Goal: Task Accomplishment & Management: Complete application form

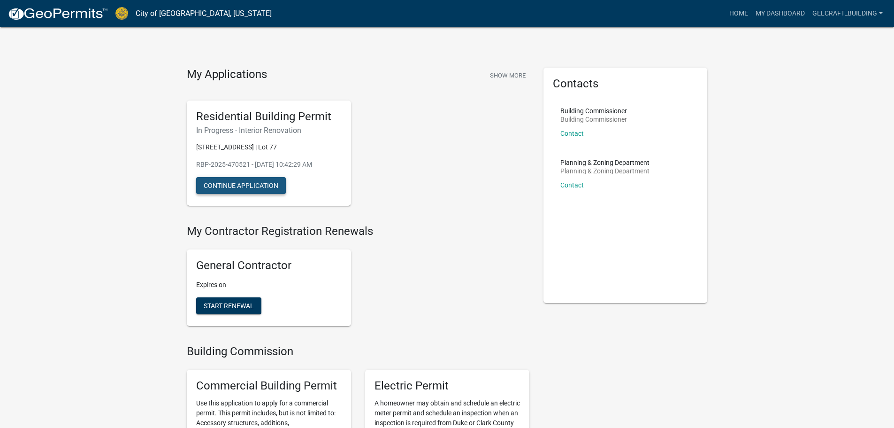
click at [233, 194] on button "Continue Application" at bounding box center [241, 185] width 90 height 17
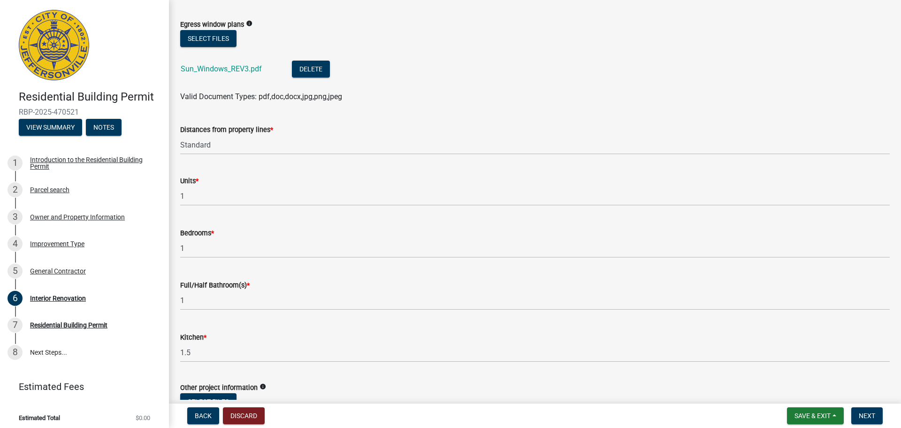
scroll to position [172, 0]
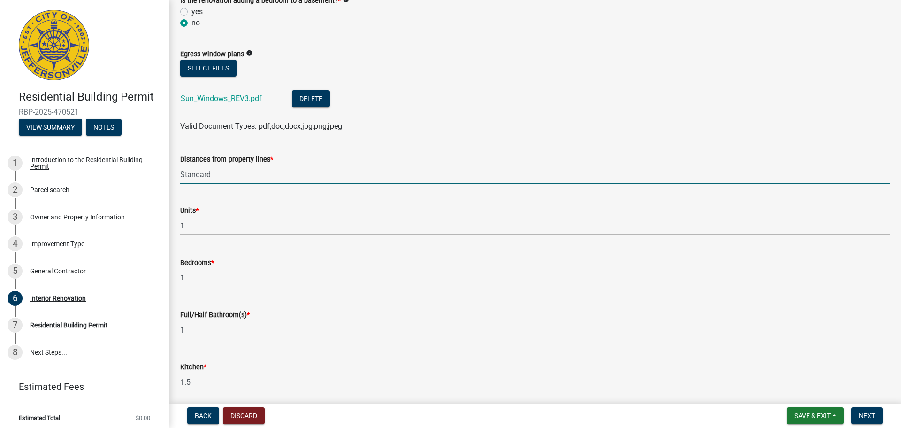
click at [253, 177] on input "Standard" at bounding box center [535, 174] width 710 height 19
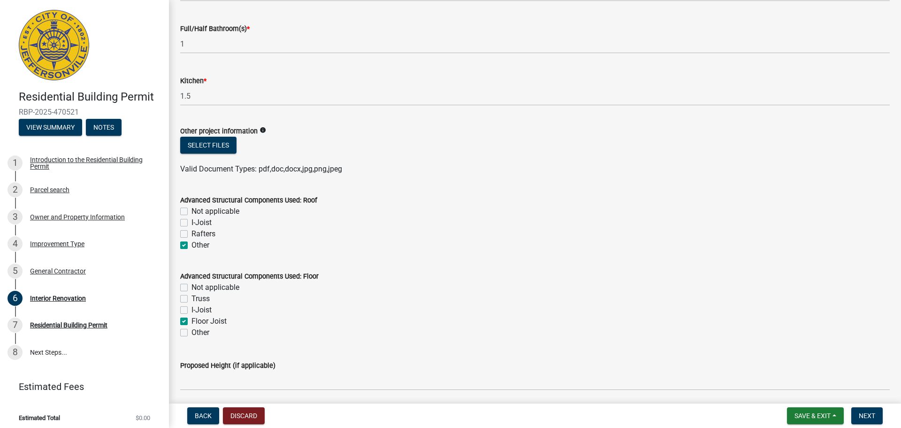
scroll to position [469, 0]
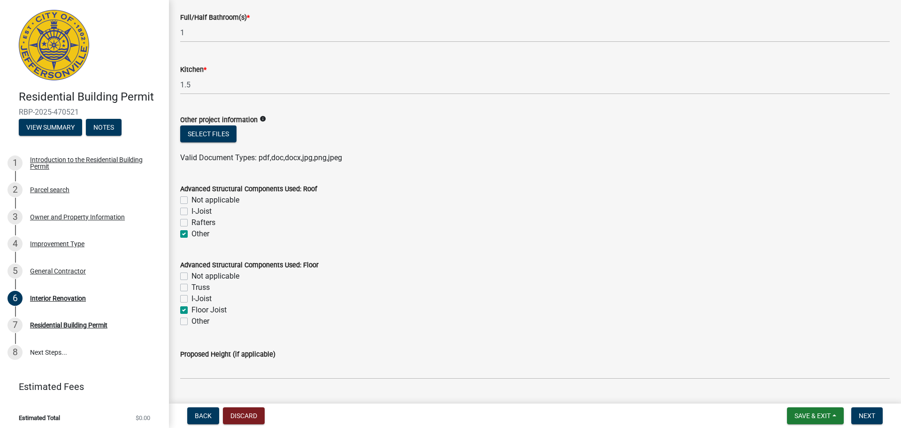
click at [192, 220] on label "Rafters" at bounding box center [204, 222] width 24 height 11
click at [192, 220] on input "Rafters" at bounding box center [195, 220] width 6 height 6
checkbox input "true"
checkbox input "false"
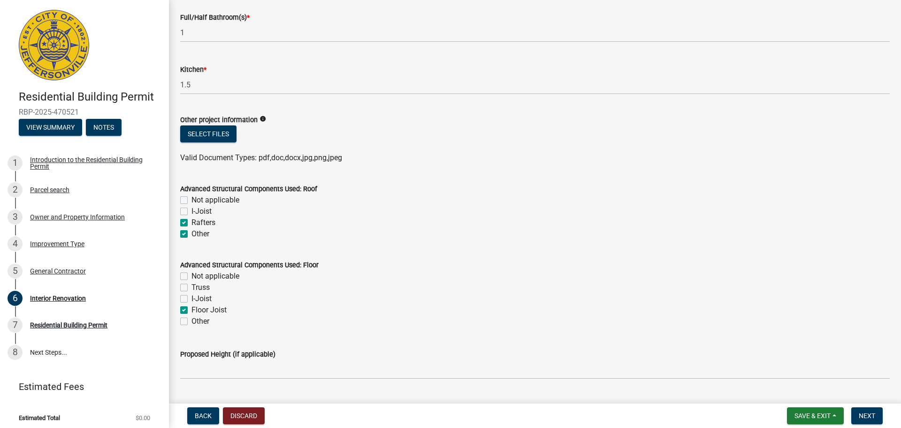
checkbox input "true"
click at [192, 237] on label "Other" at bounding box center [201, 233] width 18 height 11
click at [192, 234] on input "Other" at bounding box center [195, 231] width 6 height 6
checkbox input "false"
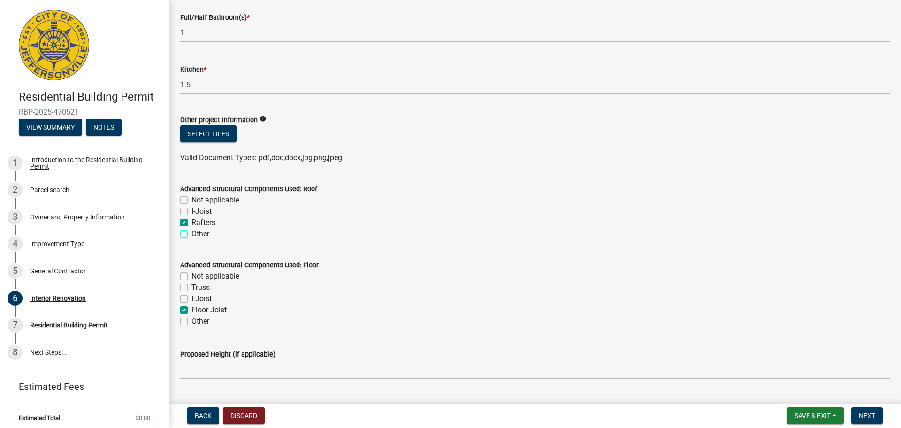
checkbox input "false"
checkbox input "true"
checkbox input "false"
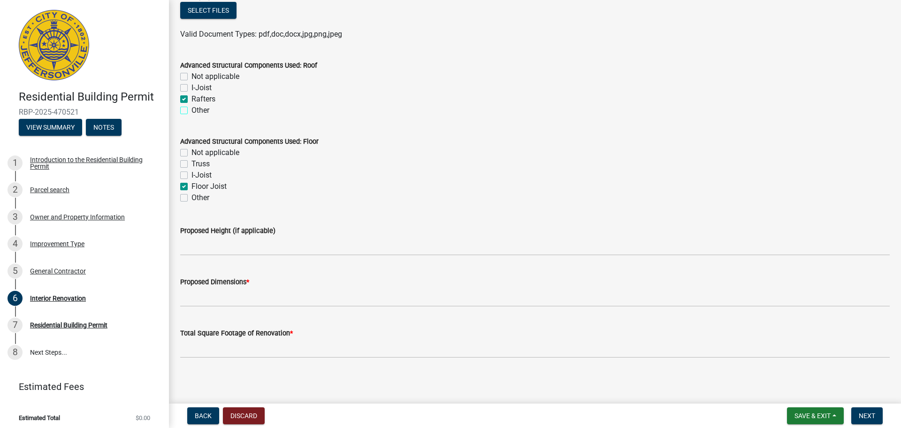
scroll to position [595, 0]
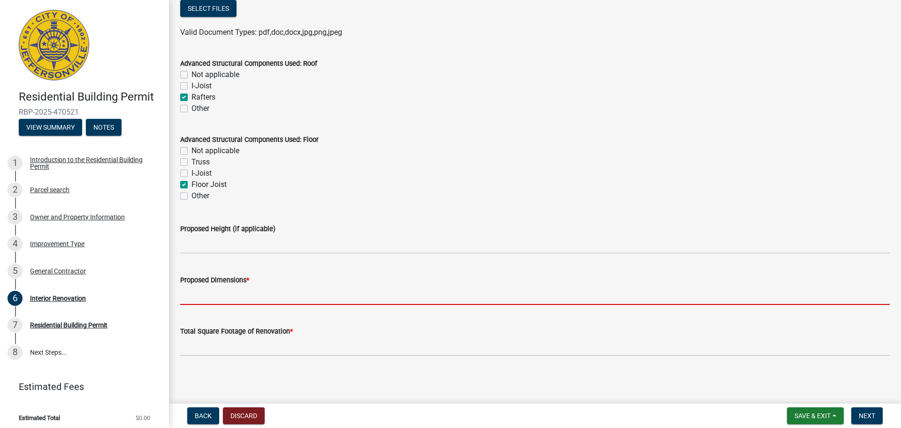
click at [244, 301] on input "Proposed Dimensions *" at bounding box center [535, 294] width 710 height 19
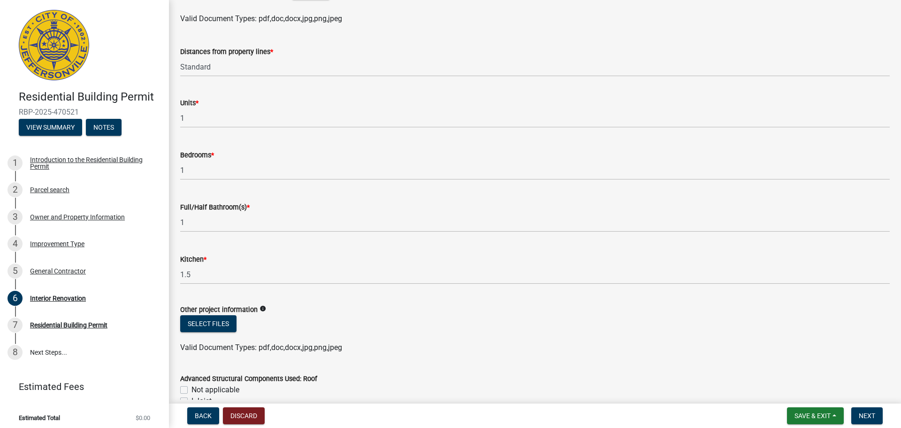
scroll to position [235, 0]
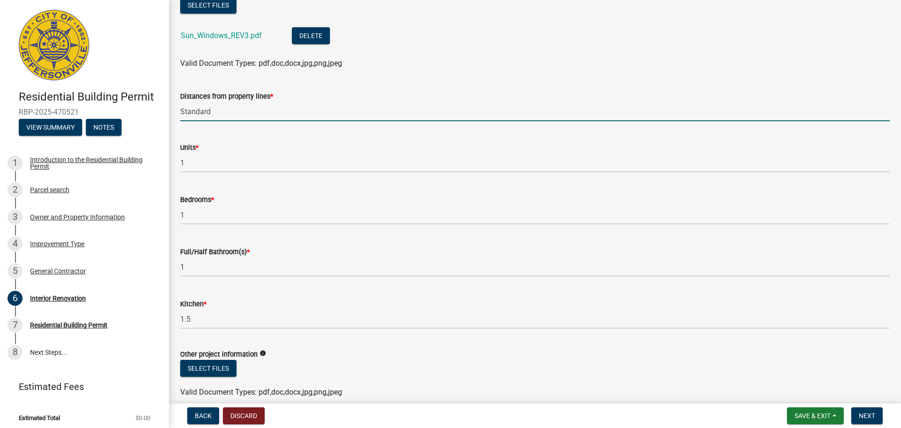
click at [220, 113] on input "Standard" at bounding box center [535, 111] width 710 height 19
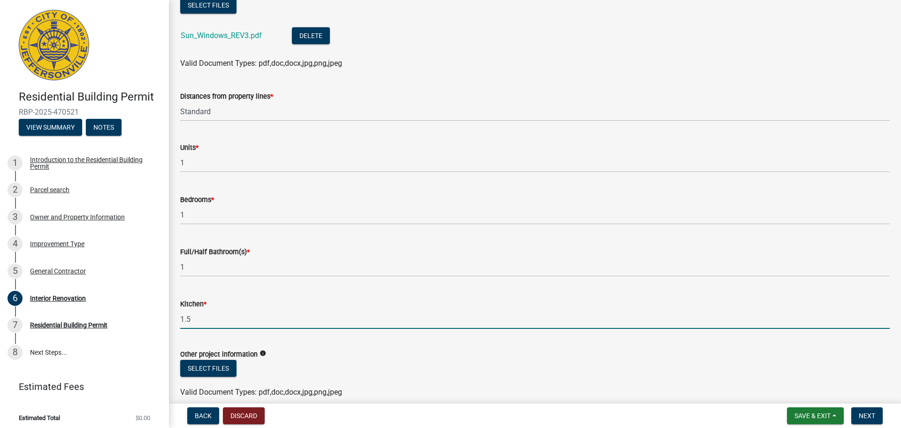
drag, startPoint x: 196, startPoint y: 322, endPoint x: 184, endPoint y: 322, distance: 11.3
click at [184, 322] on input "1.5" at bounding box center [535, 318] width 710 height 19
type input "1"
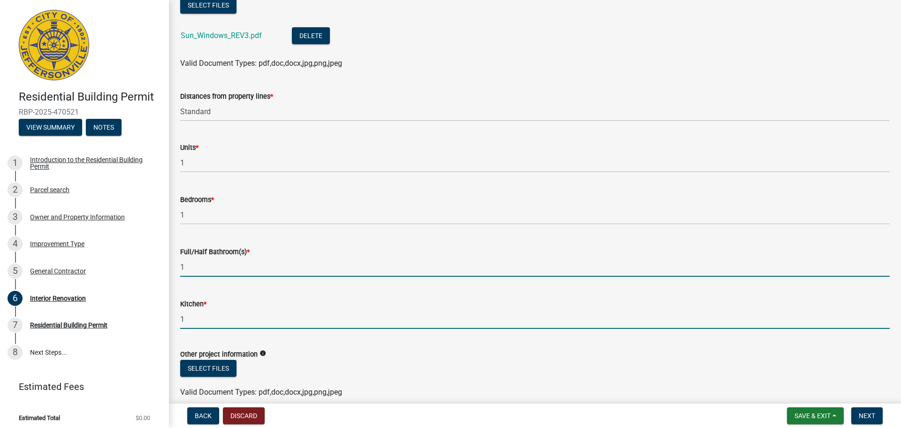
click at [221, 270] on input "1" at bounding box center [535, 266] width 710 height 19
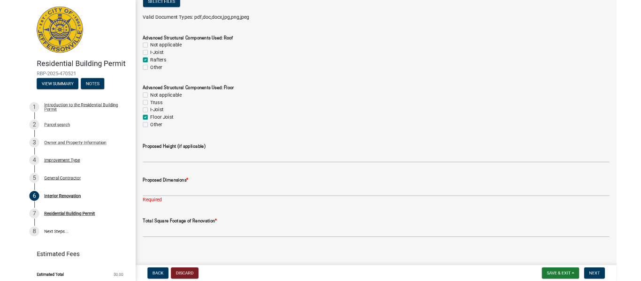
scroll to position [606, 0]
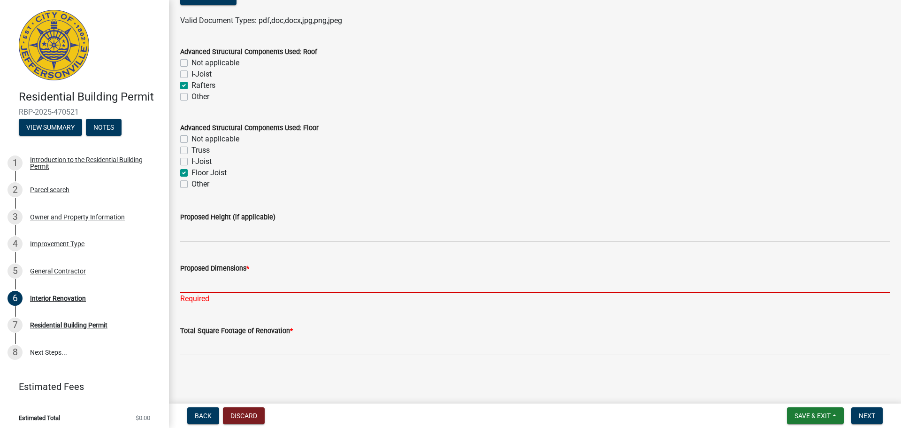
click at [216, 285] on input "Proposed Dimensions *" at bounding box center [535, 283] width 710 height 19
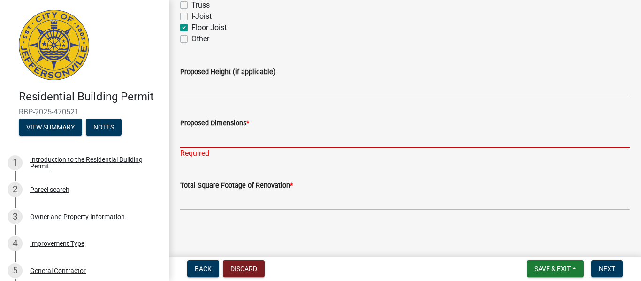
scroll to position [753, 0]
click at [249, 119] on span "*" at bounding box center [247, 122] width 3 height 8
click at [249, 127] on input "Proposed Dimensions *" at bounding box center [405, 136] width 450 height 19
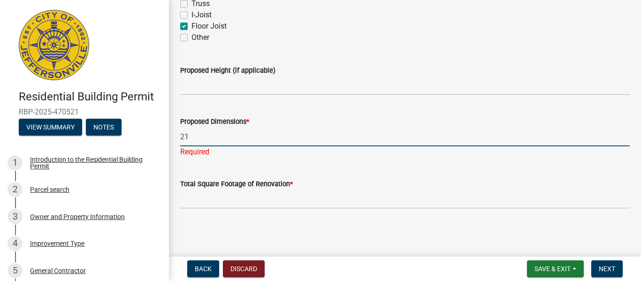
type input "2"
type input "31'2" x 24'8""
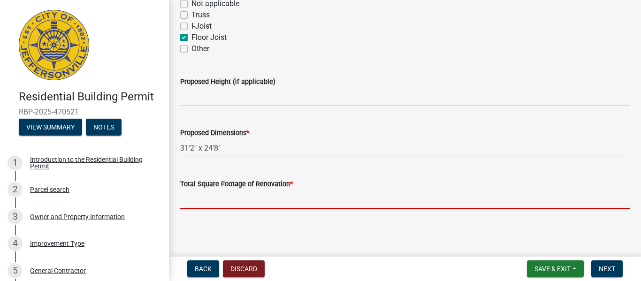
click at [214, 199] on input "Total Square Footage of Renovation *" at bounding box center [405, 199] width 450 height 19
click at [211, 204] on input "Total Square Footage of Renovation *" at bounding box center [405, 199] width 450 height 19
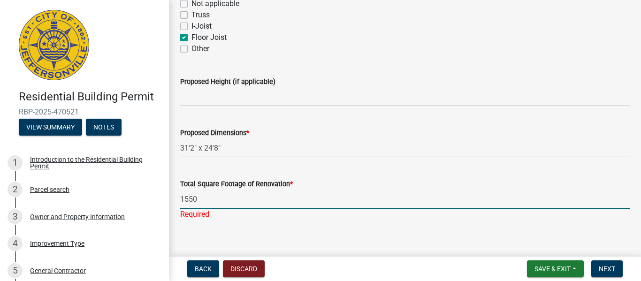
type input "1550"
click at [371, 236] on main "Interior Renovation share Share Proposed Floor Plans/Drawings * info Select fil…" at bounding box center [405, 126] width 472 height 253
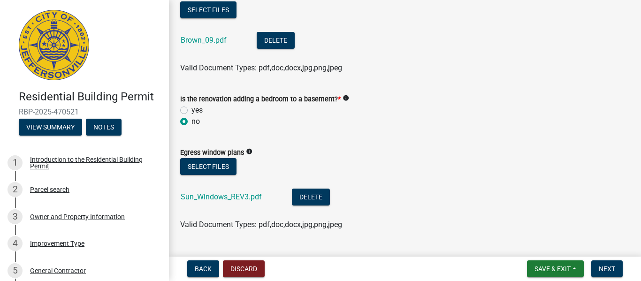
scroll to position [0, 0]
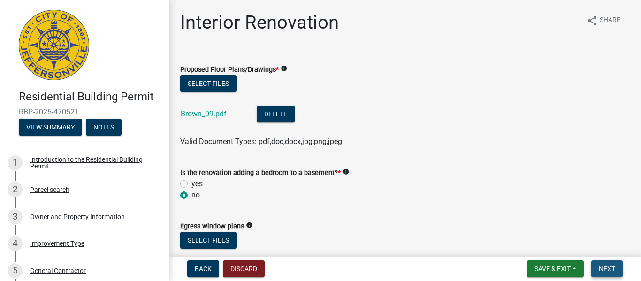
click at [600, 265] on span "Next" at bounding box center [607, 269] width 16 height 8
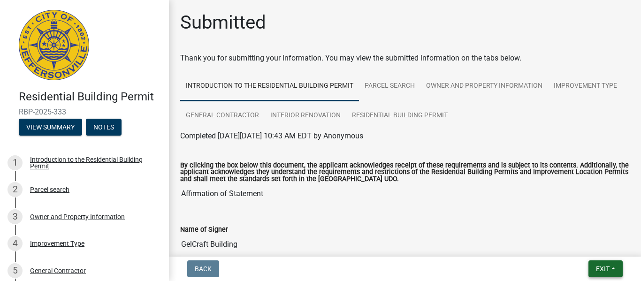
click at [607, 267] on span "Exit" at bounding box center [603, 269] width 14 height 8
click at [593, 247] on button "Save & Exit" at bounding box center [585, 244] width 75 height 23
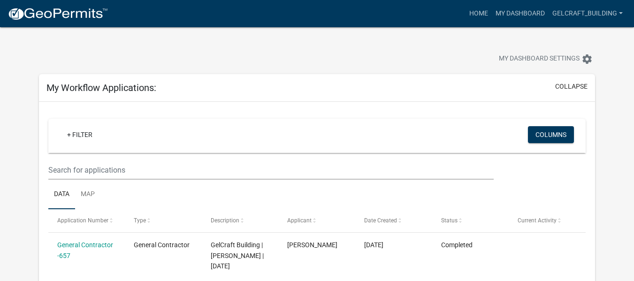
drag, startPoint x: 358, startPoint y: 129, endPoint x: 354, endPoint y: 87, distance: 41.4
